Goal: Task Accomplishment & Management: Use online tool/utility

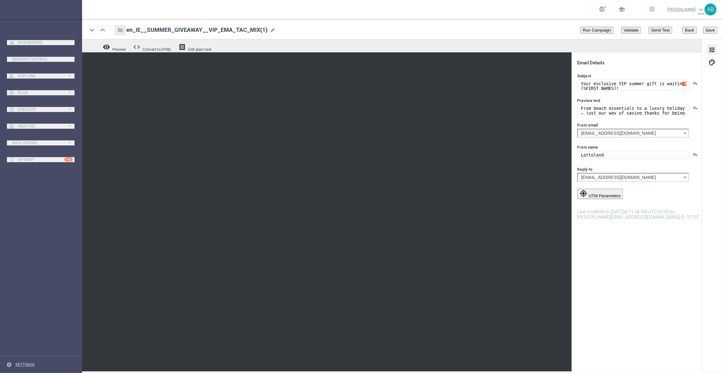
click at [36, 6] on link at bounding box center [41, 9] width 82 height 19
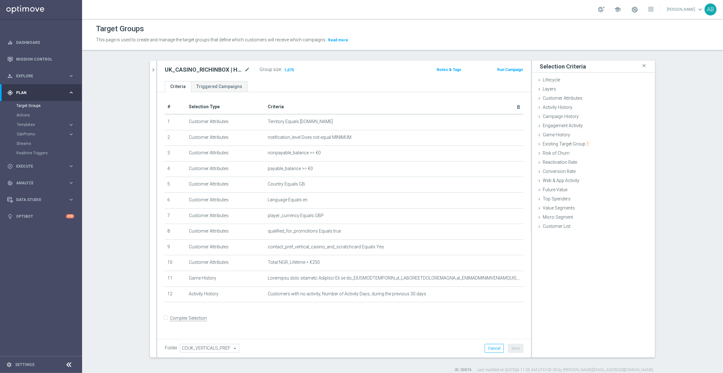
click at [200, 68] on h2 "UK_CASINO_RICHINBOX | HV | LIVE CASINO | REACT" at bounding box center [204, 70] width 78 height 8
copy div "UK_CASINO_RICHINBOX | HV | LIVE CASINO | REACT"
click at [29, 42] on link "Dashboard" at bounding box center [45, 42] width 58 height 17
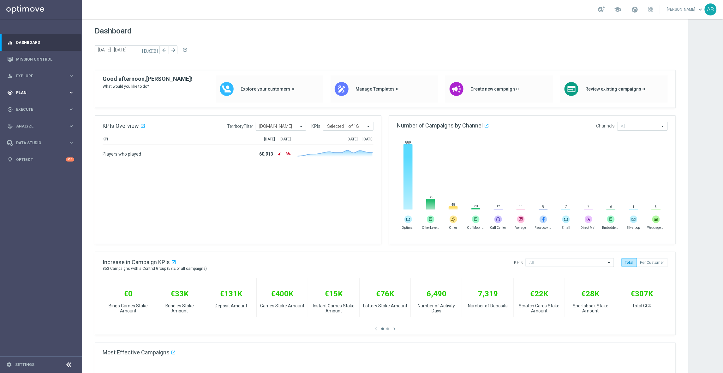
click at [28, 92] on span "Plan" at bounding box center [42, 93] width 52 height 4
click at [32, 108] on link "Target Groups" at bounding box center [40, 105] width 49 height 5
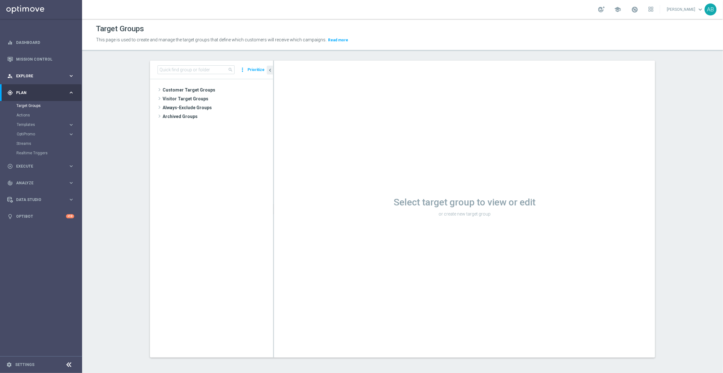
click at [23, 77] on span "Explore" at bounding box center [42, 76] width 52 height 4
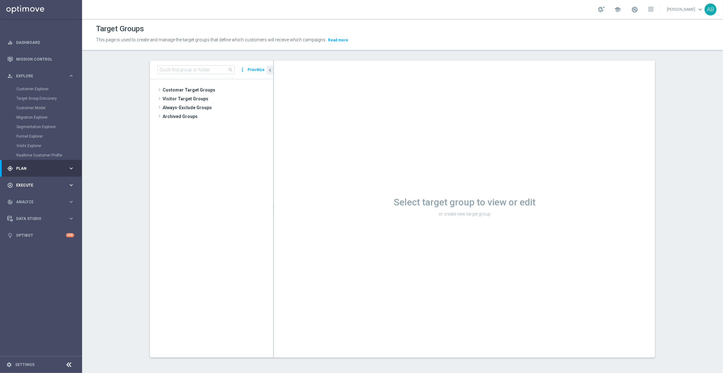
click at [17, 180] on div "play_circle_outline Execute keyboard_arrow_right" at bounding box center [40, 185] width 81 height 17
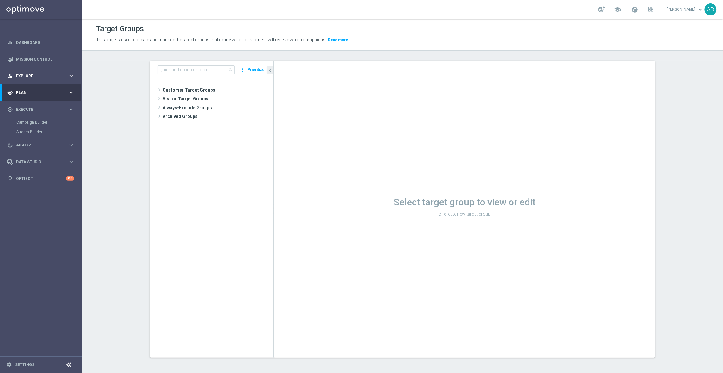
click at [31, 71] on div "person_search Explore keyboard_arrow_right" at bounding box center [40, 76] width 81 height 17
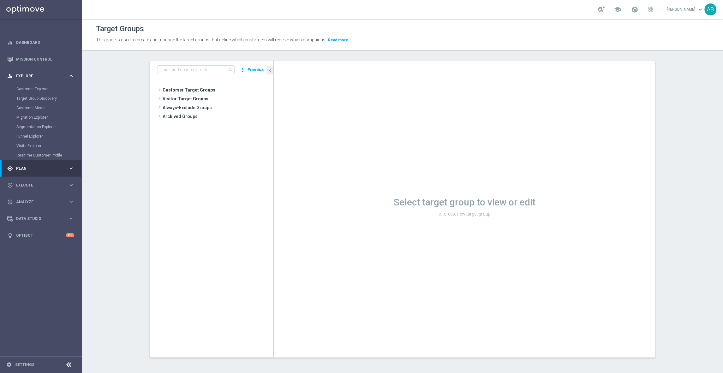
click at [31, 71] on div "person_search Explore keyboard_arrow_right" at bounding box center [40, 76] width 81 height 17
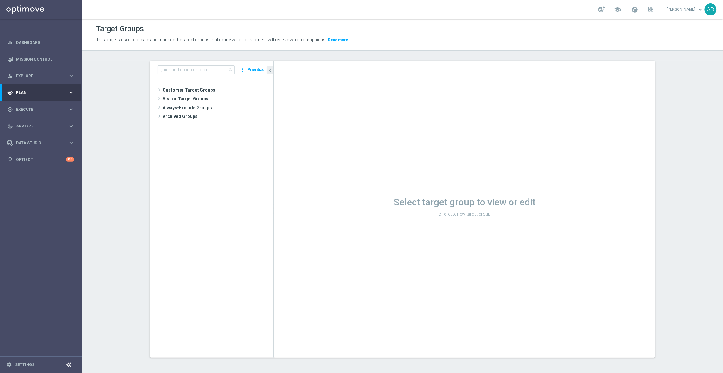
click at [68, 95] on icon "keyboard_arrow_right" at bounding box center [71, 93] width 6 height 6
click at [28, 124] on span "Templates" at bounding box center [39, 125] width 45 height 4
click at [30, 132] on link "Optimail" at bounding box center [43, 134] width 46 height 5
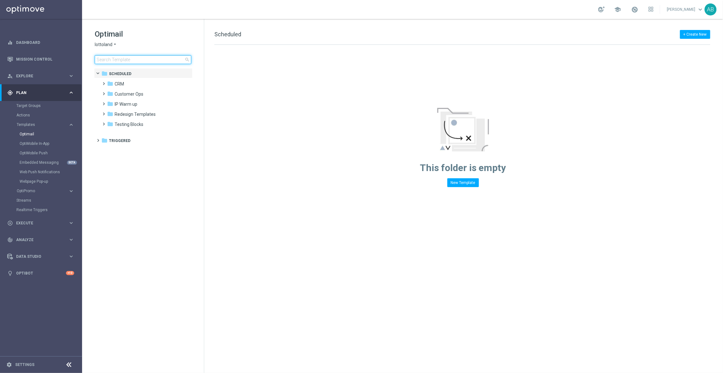
click at [127, 61] on input at bounding box center [143, 59] width 97 height 9
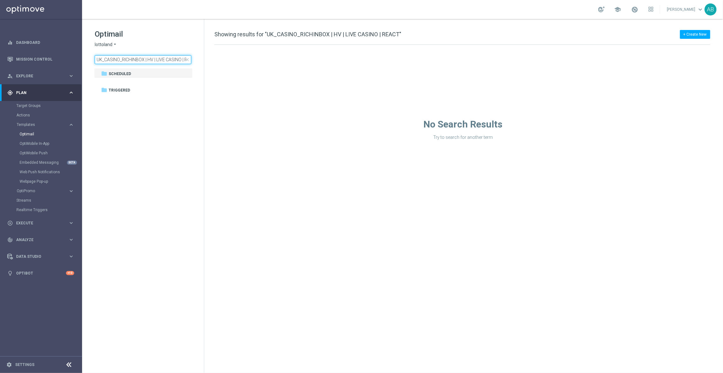
click at [151, 57] on input "UK_CASINO_RICHINBOX | HV | LIVE CASINO | REACT" at bounding box center [143, 59] width 97 height 9
type input "en_IE__TOP_PRIZE_WINNER_SUMMERGIVEAWAY__VIP_EMA_TAC_MIX"
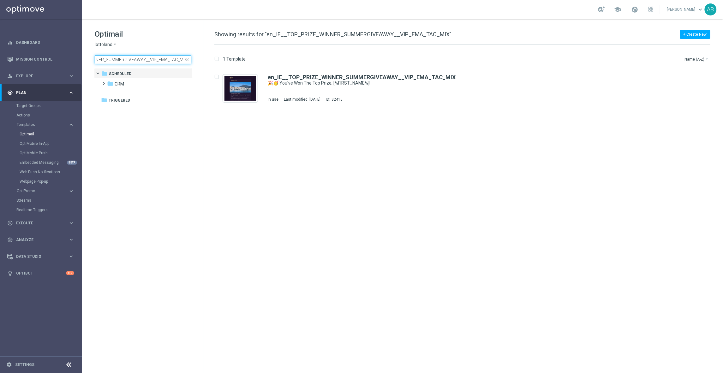
drag, startPoint x: 151, startPoint y: 57, endPoint x: 210, endPoint y: 62, distance: 59.5
click at [210, 62] on div "Optimail lottoland arrow_drop_down × lottoland en_IE__TOP_PRIZE_WINNER_SUMMERGI…" at bounding box center [402, 196] width 640 height 354
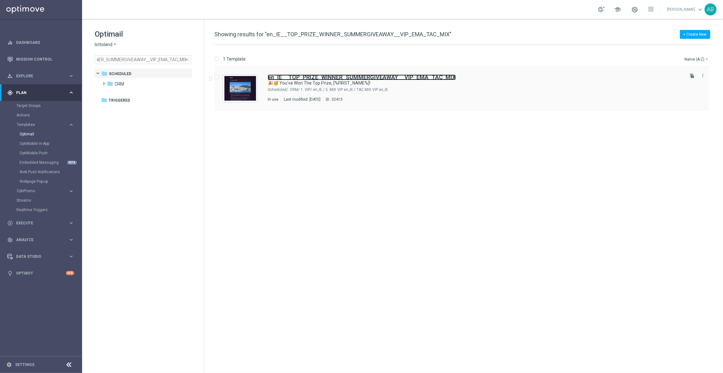
click at [343, 76] on b "en_IE__TOP_PRIZE_WINNER_SUMMERGIVEAWAY__VIP_EMA_TAC_MIX" at bounding box center [362, 77] width 188 height 7
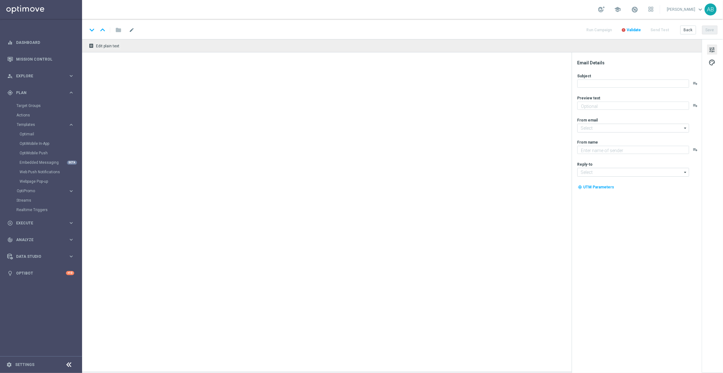
type textarea "A Luxurious 3-night stay at a 5-star Hotel & Spa"
type input "[EMAIL_ADDRESS][DOMAIN_NAME]"
type textarea "Lottoland"
type input "[EMAIL_ADDRESS][DOMAIN_NAME]"
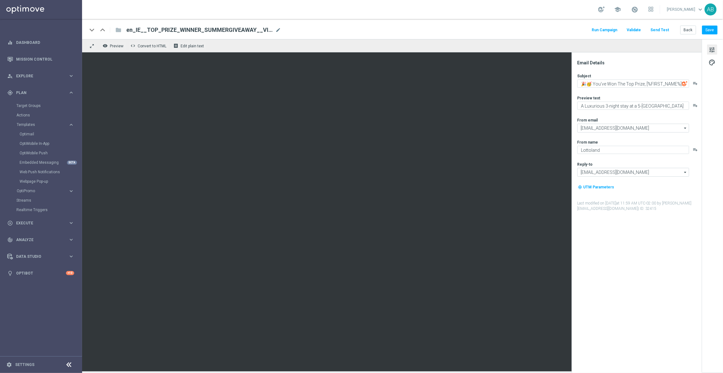
click at [658, 28] on button "Send Test" at bounding box center [659, 30] width 21 height 9
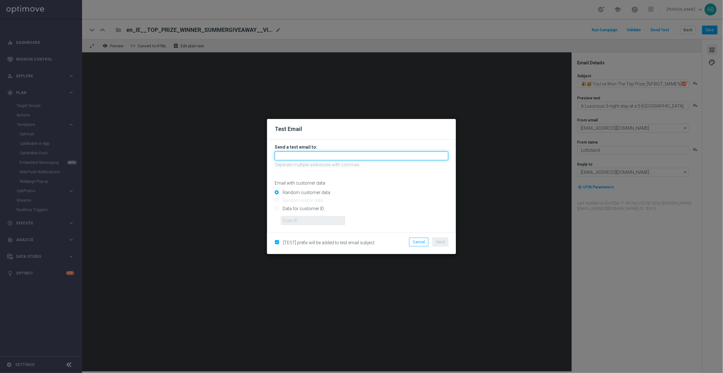
click at [317, 153] on input "text" at bounding box center [361, 155] width 174 height 9
click at [279, 154] on input "Grainne." at bounding box center [361, 155] width 174 height 9
paste input "grainne.underwood@lottoland.com"
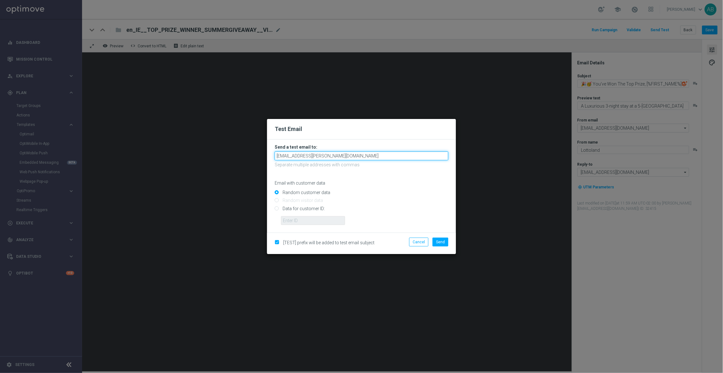
type input "grainne.underwood@lottoland.com"
click at [438, 244] on button "Send" at bounding box center [440, 242] width 16 height 9
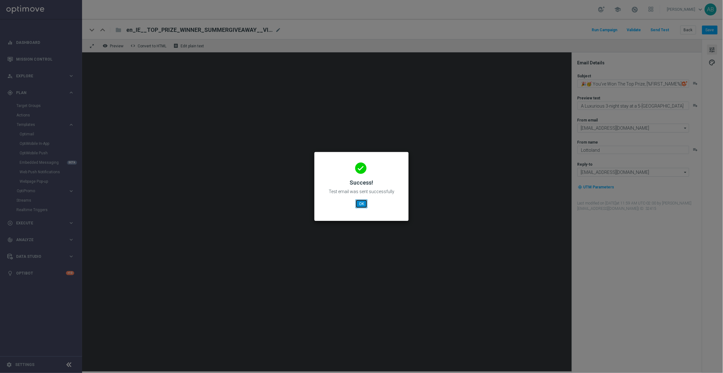
click at [363, 206] on button "OK" at bounding box center [361, 203] width 12 height 9
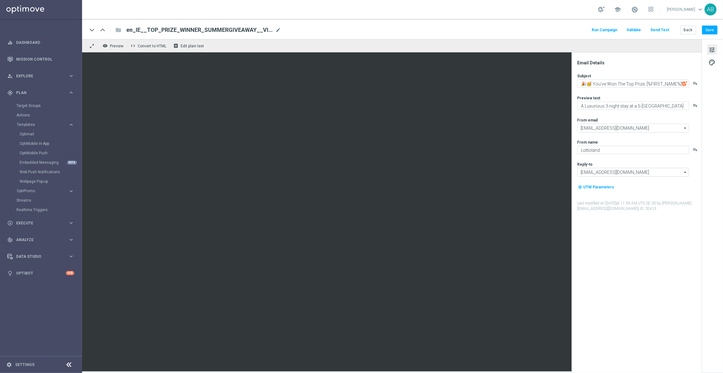
click at [24, 137] on div "Optimail" at bounding box center [51, 133] width 62 height 9
click at [29, 132] on link "Optimail" at bounding box center [43, 134] width 46 height 5
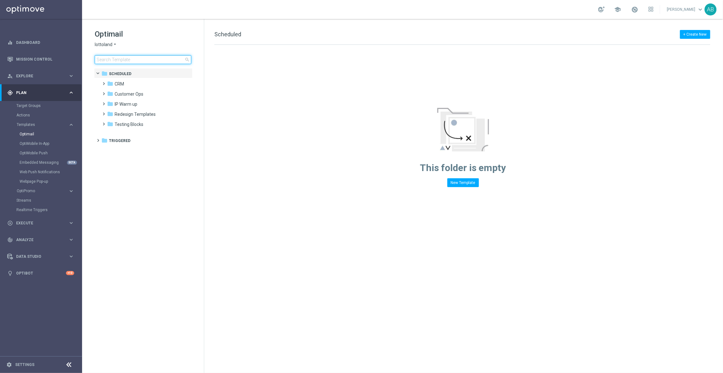
click at [127, 62] on input at bounding box center [143, 59] width 97 height 9
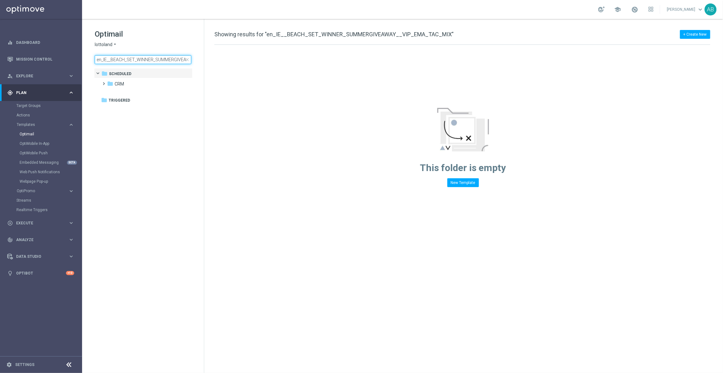
scroll to position [0, 50]
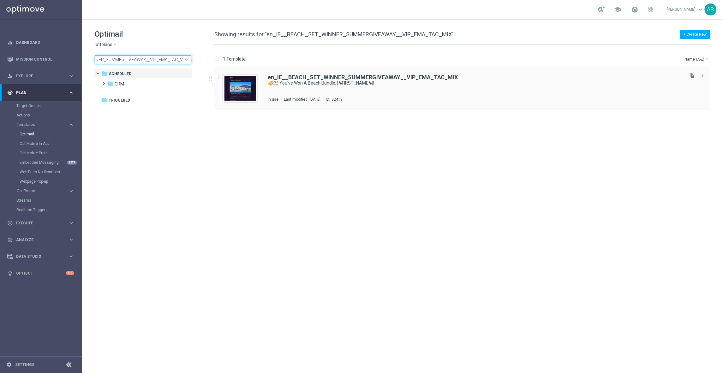
type input "en_IE__BEACH_SET_WINNER_SUMMERGIVEAWAY__VIP_EMA_TAC_MIX"
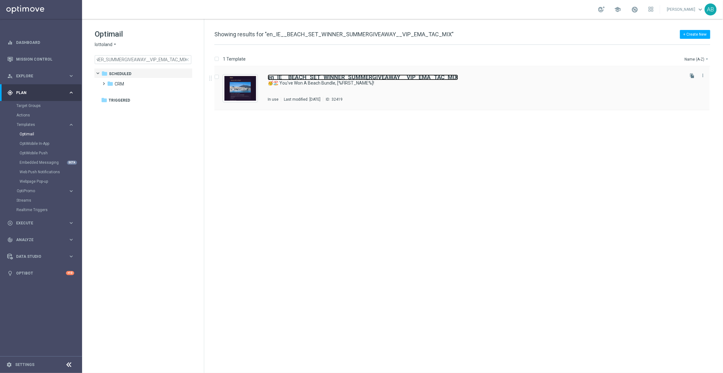
click at [312, 77] on b "en_IE__BEACH_SET_WINNER_SUMMERGIVEAWAY__VIP_EMA_TAC_MIX" at bounding box center [363, 77] width 190 height 7
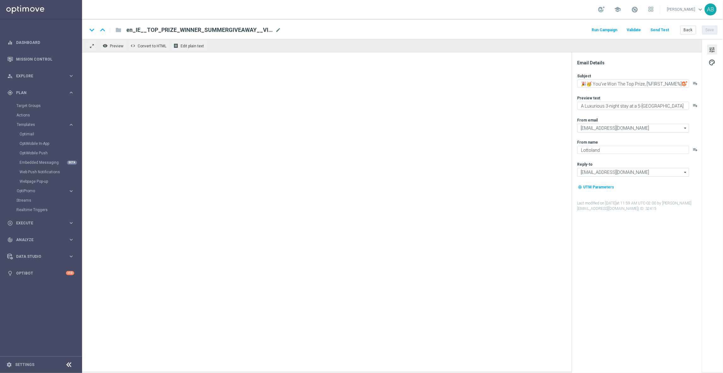
type textarea "🥳🏖️ You've Won A Beach Bundle, [%FIRST_NAME%]!"
type textarea "Including a parasol, picnic blanket and coolbag!"
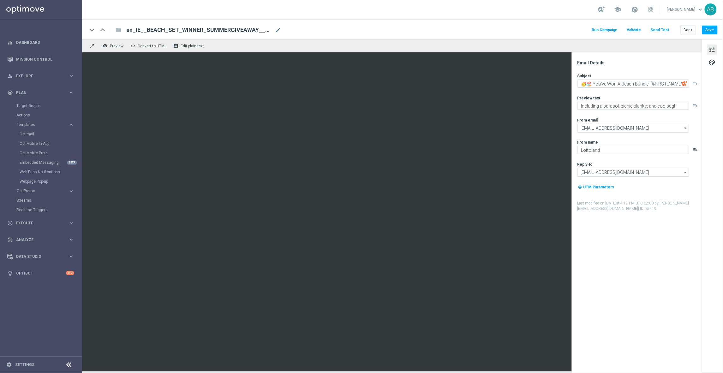
click at [657, 31] on button "Send Test" at bounding box center [659, 30] width 21 height 9
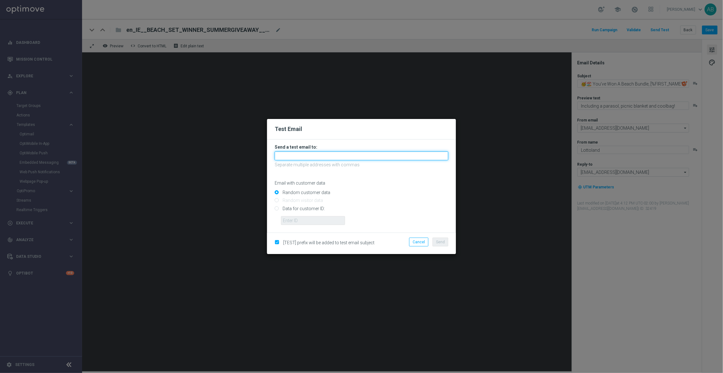
click at [314, 154] on input "text" at bounding box center [361, 155] width 174 height 9
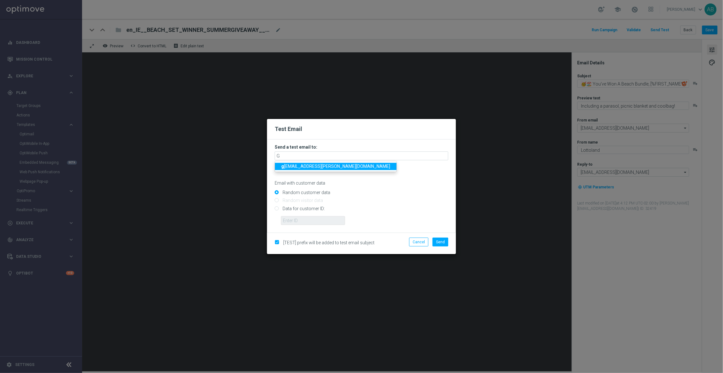
click at [324, 169] on span "g rainne.underwood@lottoland.com" at bounding box center [335, 166] width 109 height 5
type input "grainne.underwood@lottoland.com"
click at [444, 241] on span "Send" at bounding box center [440, 242] width 9 height 4
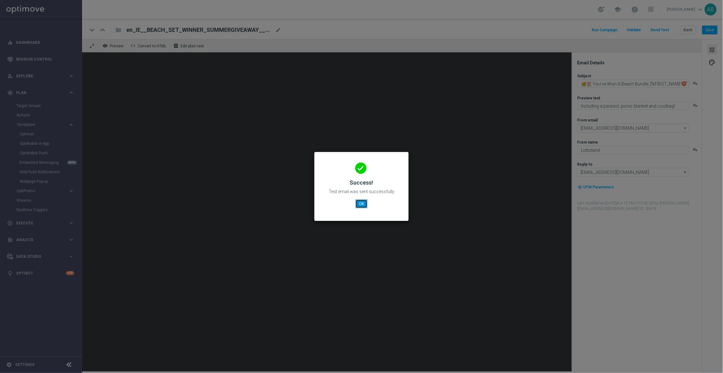
click at [364, 205] on button "OK" at bounding box center [361, 203] width 12 height 9
